Goal: Browse casually: Explore the website without a specific task or goal

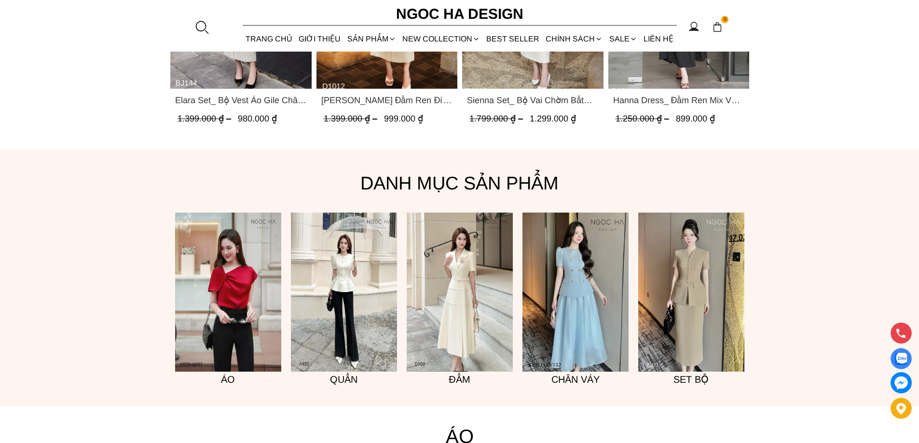
scroll to position [772, 0]
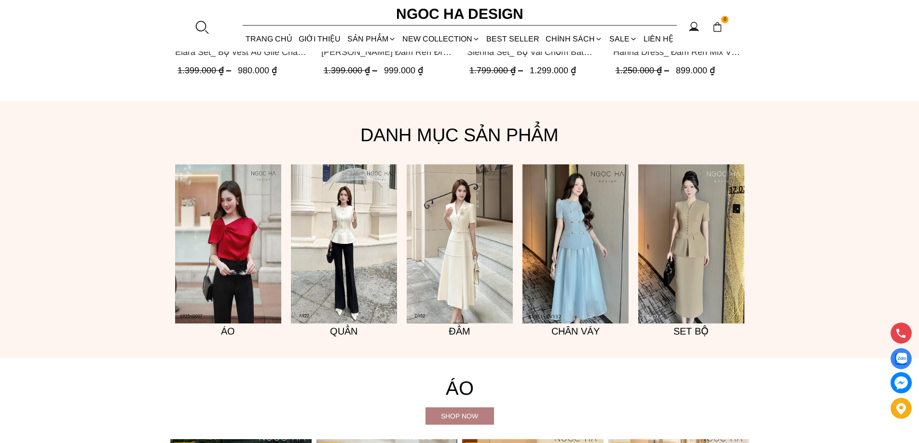
click at [486, 420] on div "Shop now" at bounding box center [459, 416] width 68 height 11
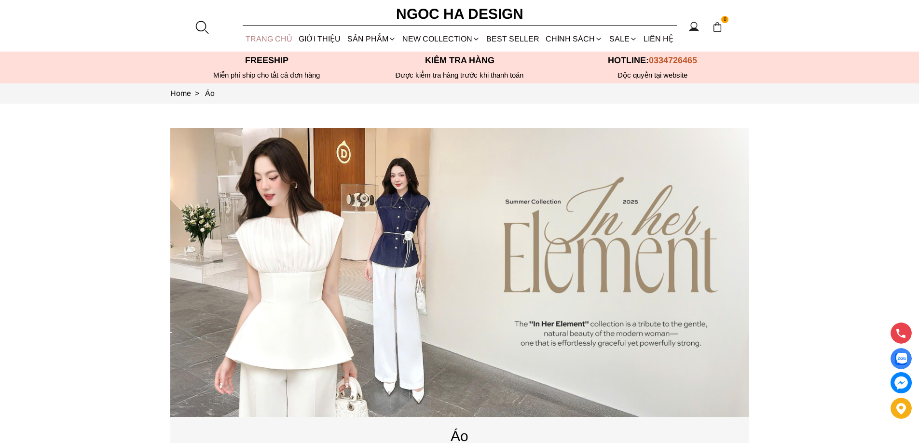
click at [286, 40] on link "TRANG CHỦ" at bounding box center [269, 39] width 53 height 26
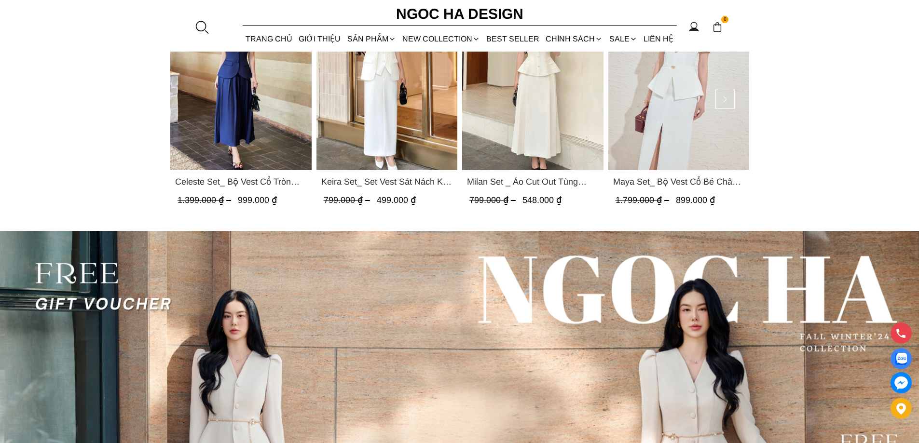
scroll to position [2508, 0]
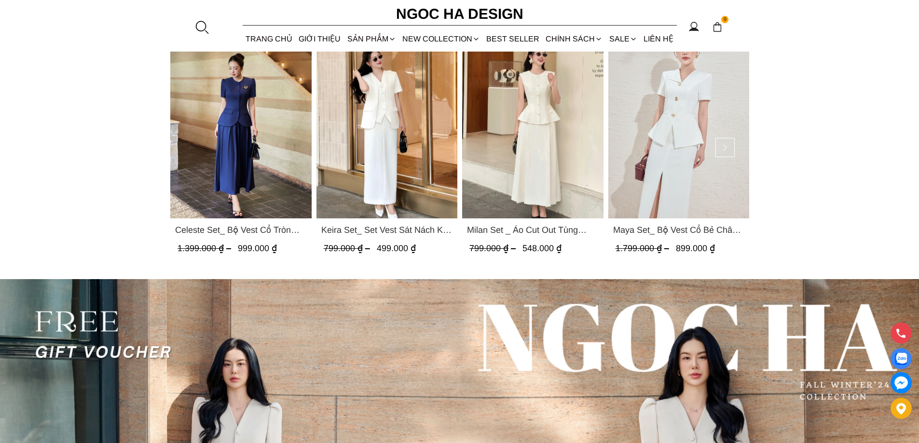
click at [379, 166] on img "Product image - Keira Set_ Set Vest Sát Nách Kết Hợp Chân Váy Bút Chì Mix Áo Kh…" at bounding box center [386, 124] width 141 height 188
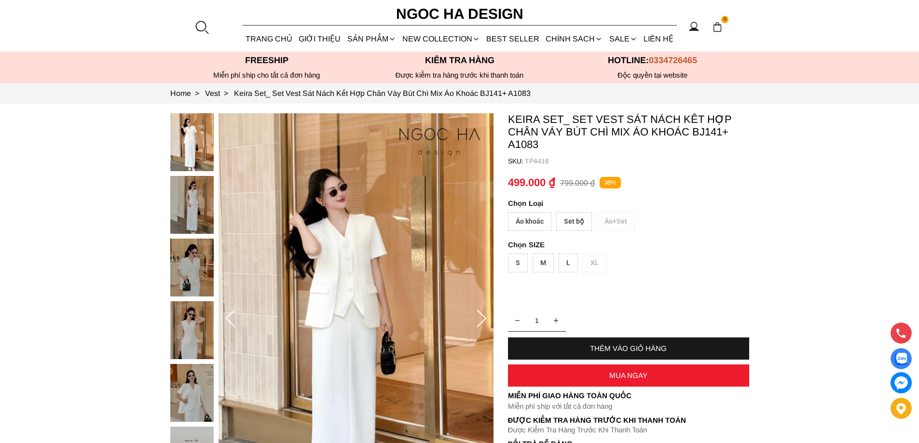
click at [578, 230] on div "Set bộ" at bounding box center [574, 221] width 36 height 19
click at [543, 217] on div "Áo khoác" at bounding box center [529, 221] width 43 height 19
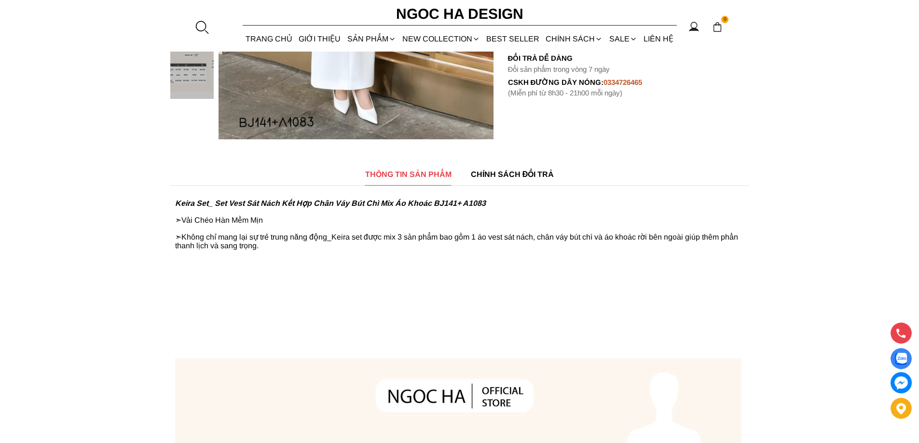
scroll to position [193, 0]
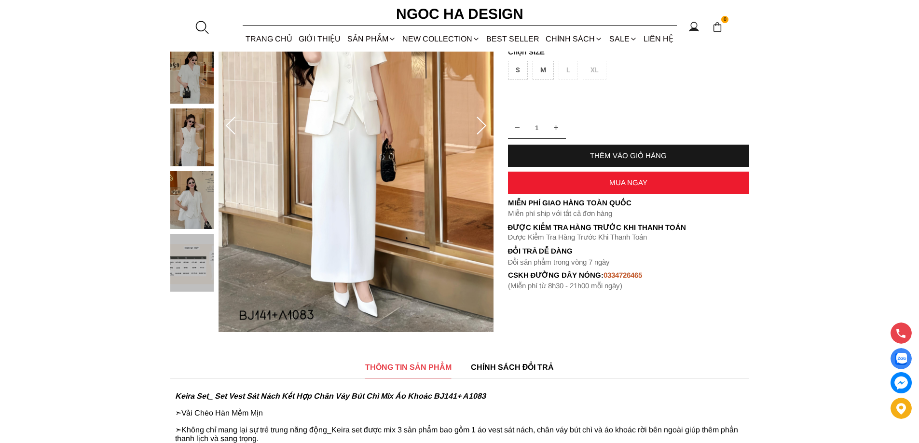
click at [478, 12] on h6 "Ngoc Ha Design" at bounding box center [459, 13] width 145 height 23
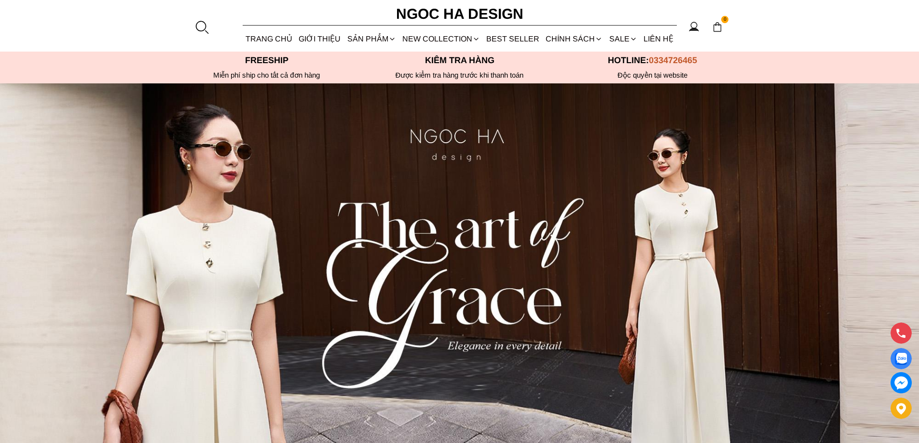
click at [251, 64] on p "Freeship" at bounding box center [266, 60] width 193 height 10
click at [266, 39] on link "TRANG CHỦ" at bounding box center [269, 39] width 53 height 26
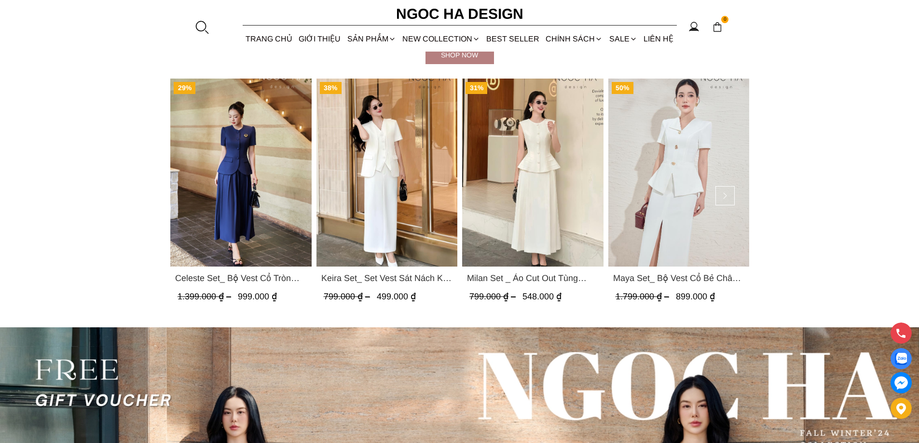
scroll to position [2942, 0]
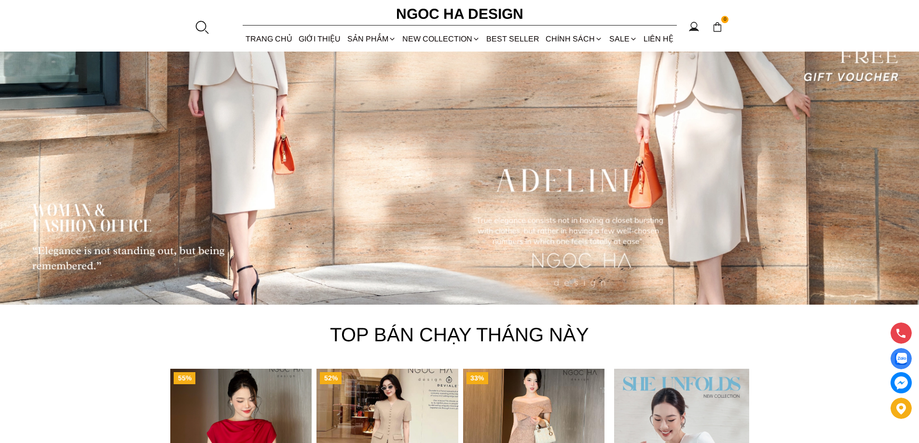
click at [504, 14] on h6 "Ngoc Ha Design" at bounding box center [459, 13] width 145 height 23
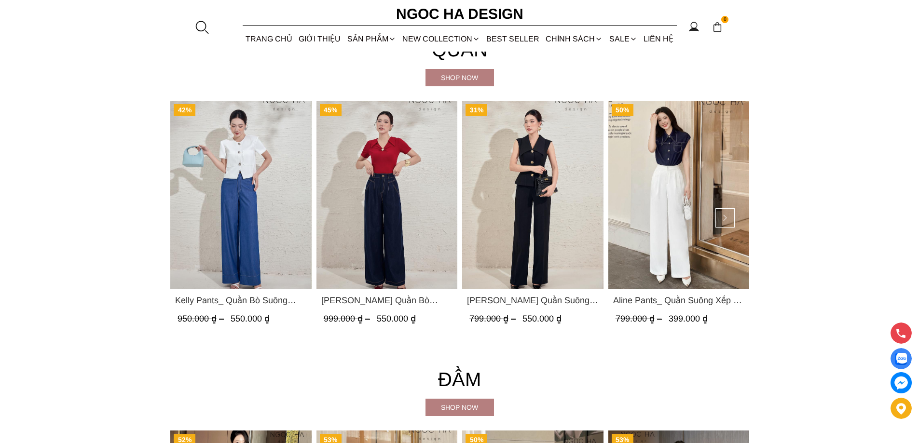
scroll to position [1688, 0]
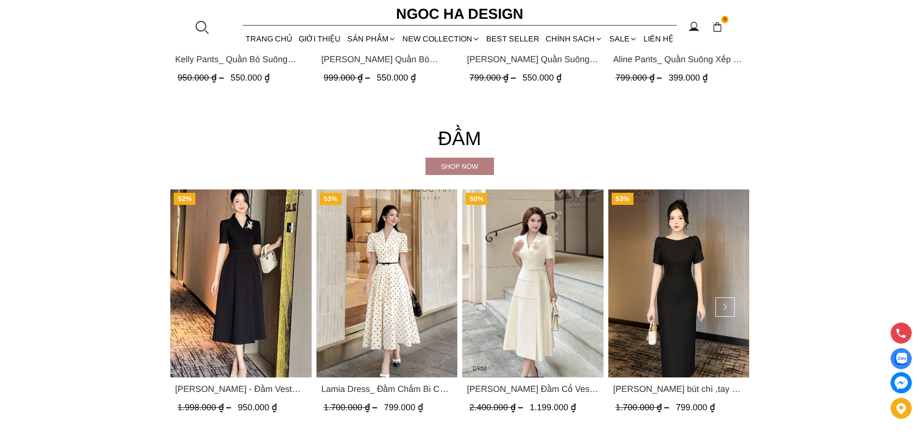
click at [462, 165] on div "Shop now" at bounding box center [459, 166] width 68 height 11
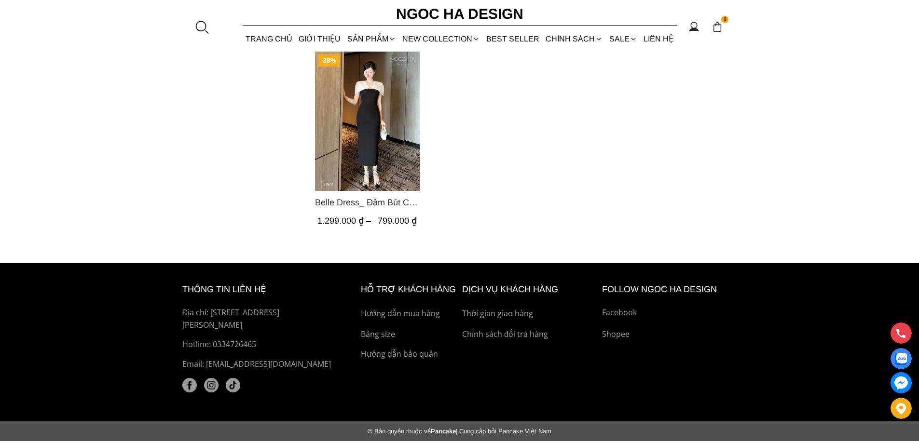
scroll to position [916, 0]
